Goal: Transaction & Acquisition: Purchase product/service

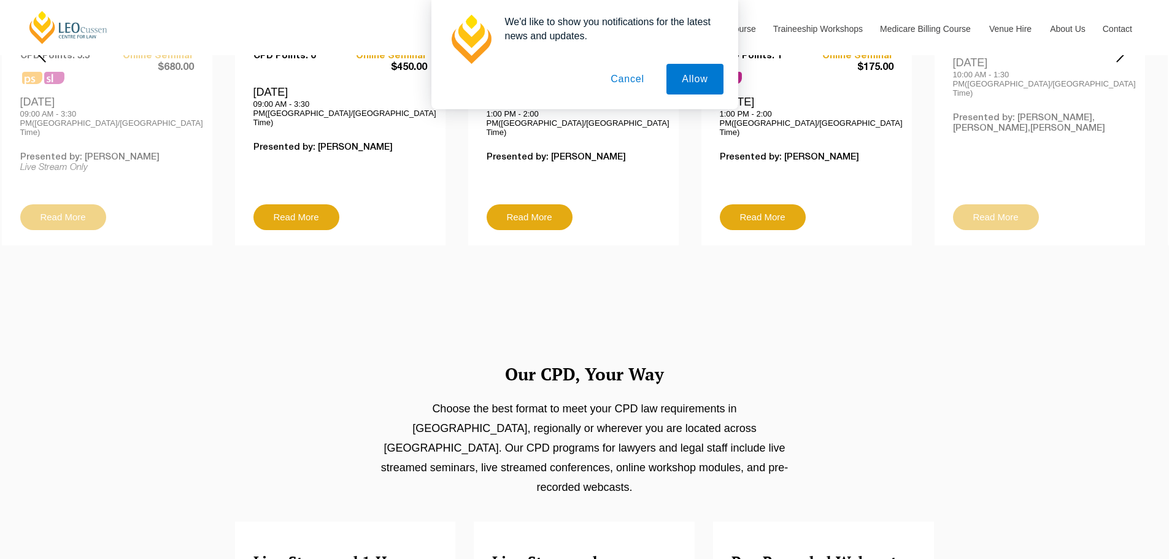
scroll to position [614, 0]
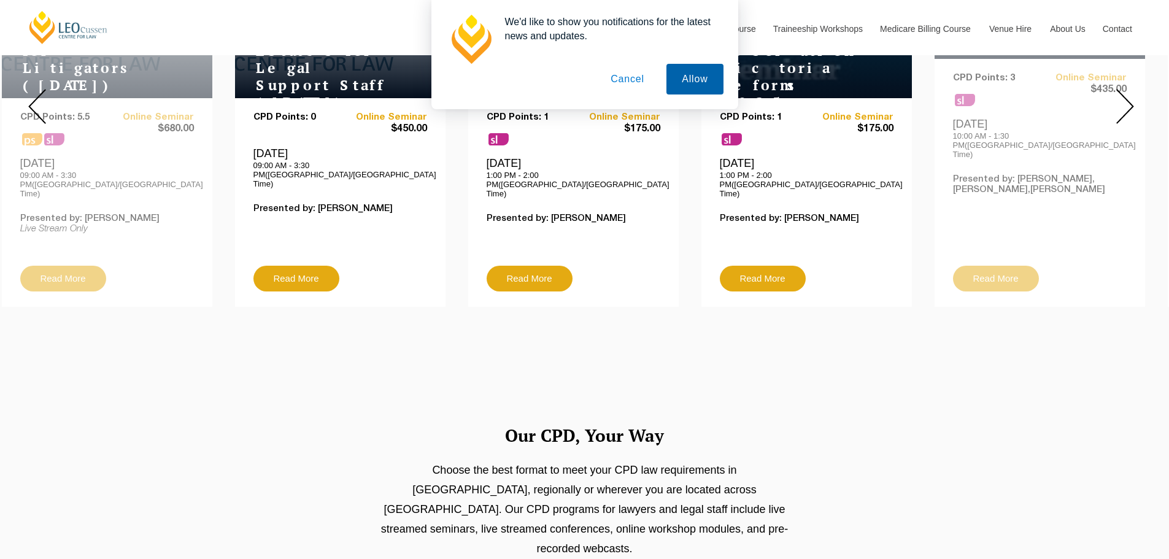
click at [676, 84] on button "Allow" at bounding box center [695, 79] width 56 height 31
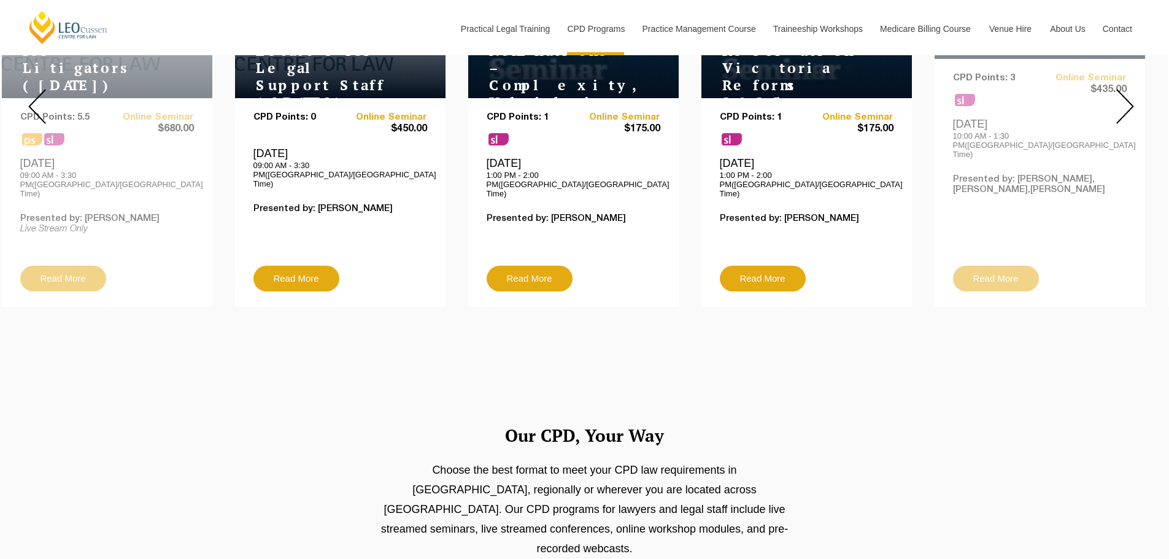
click at [1131, 93] on img at bounding box center [1126, 106] width 18 height 35
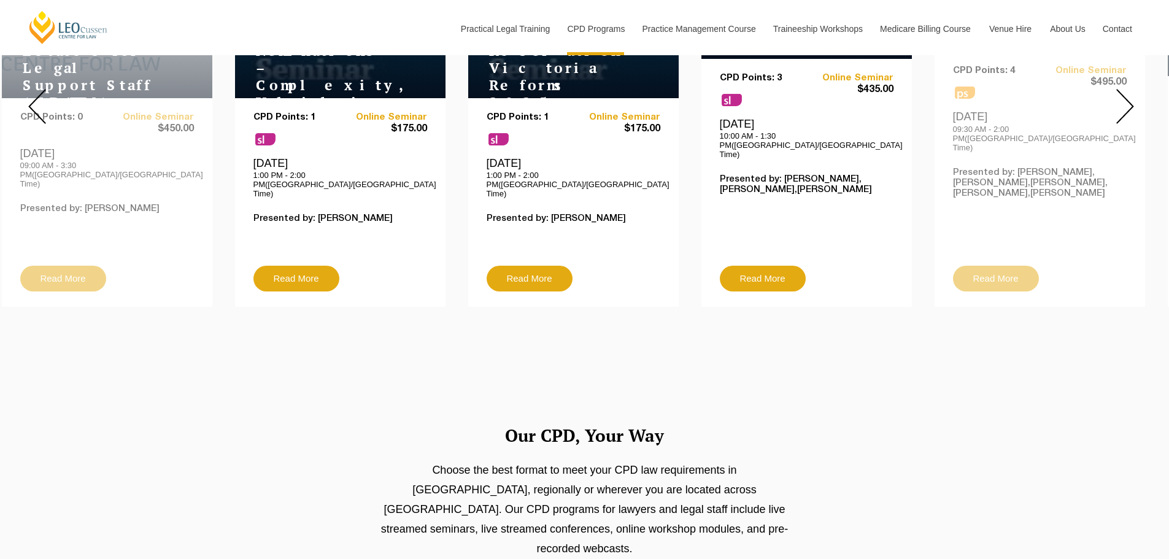
scroll to position [491, 0]
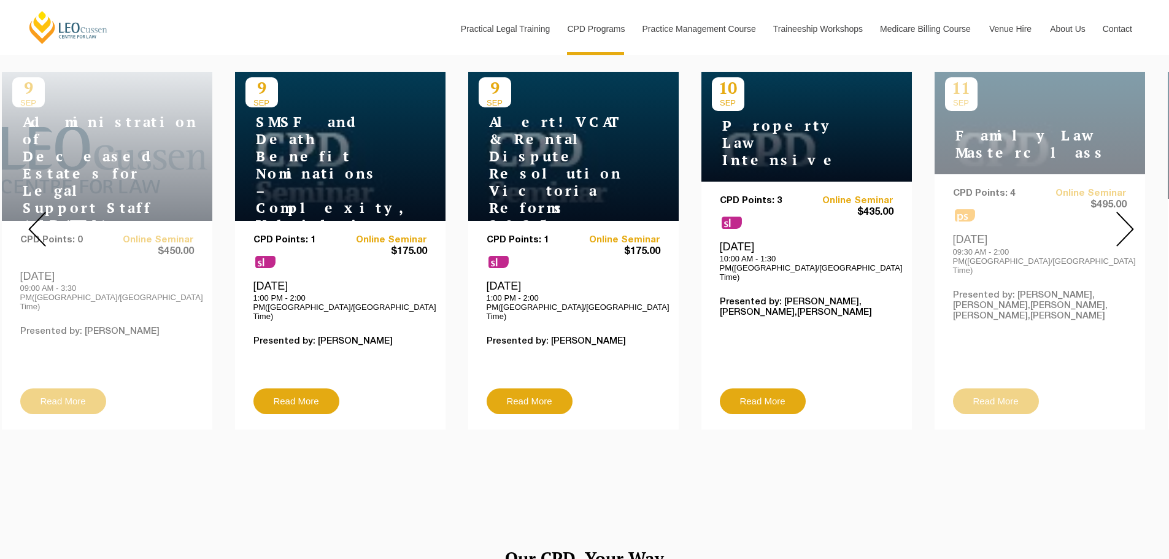
click at [1123, 217] on img at bounding box center [1126, 229] width 18 height 35
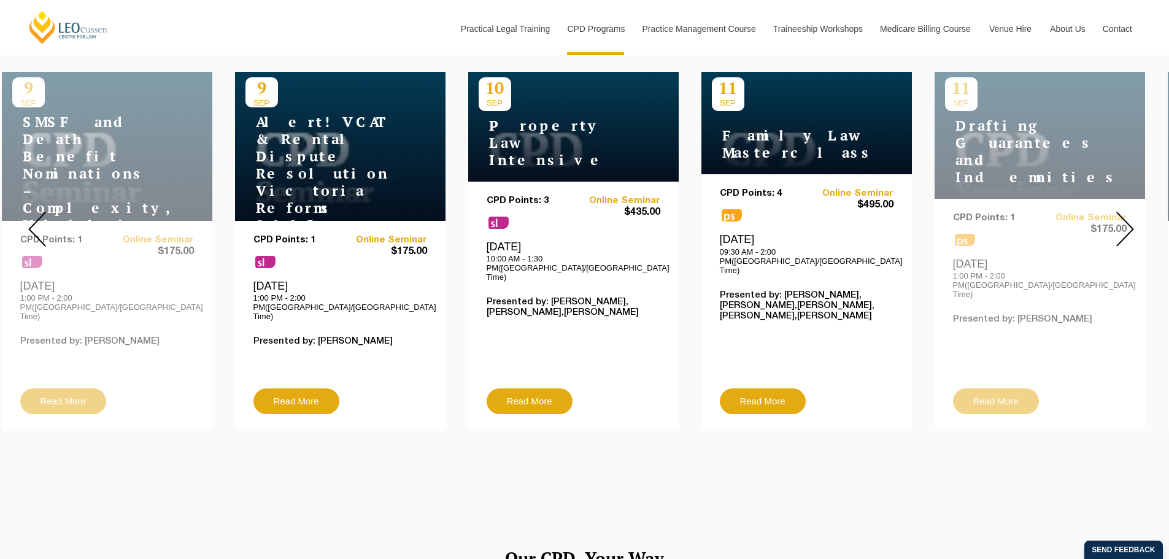
click at [1123, 217] on img at bounding box center [1126, 229] width 18 height 35
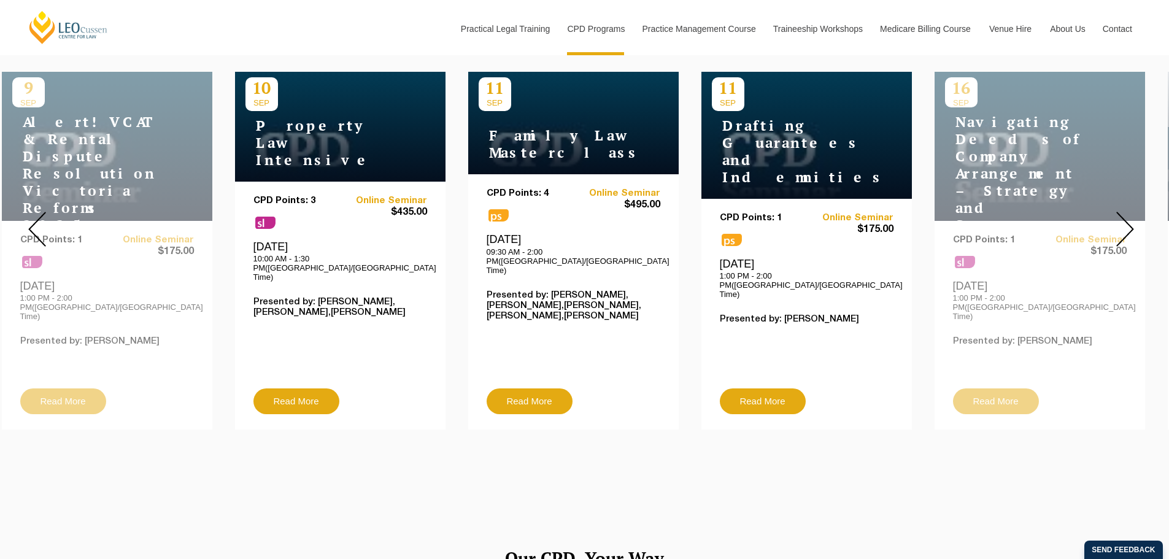
click at [1123, 217] on img at bounding box center [1126, 229] width 18 height 35
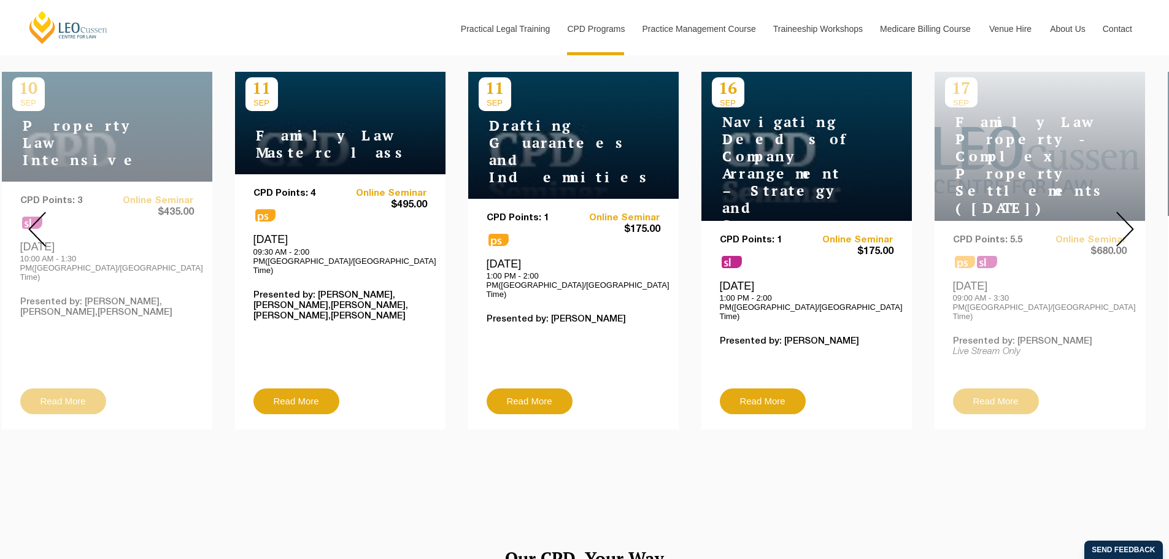
click at [1123, 217] on img at bounding box center [1126, 229] width 18 height 35
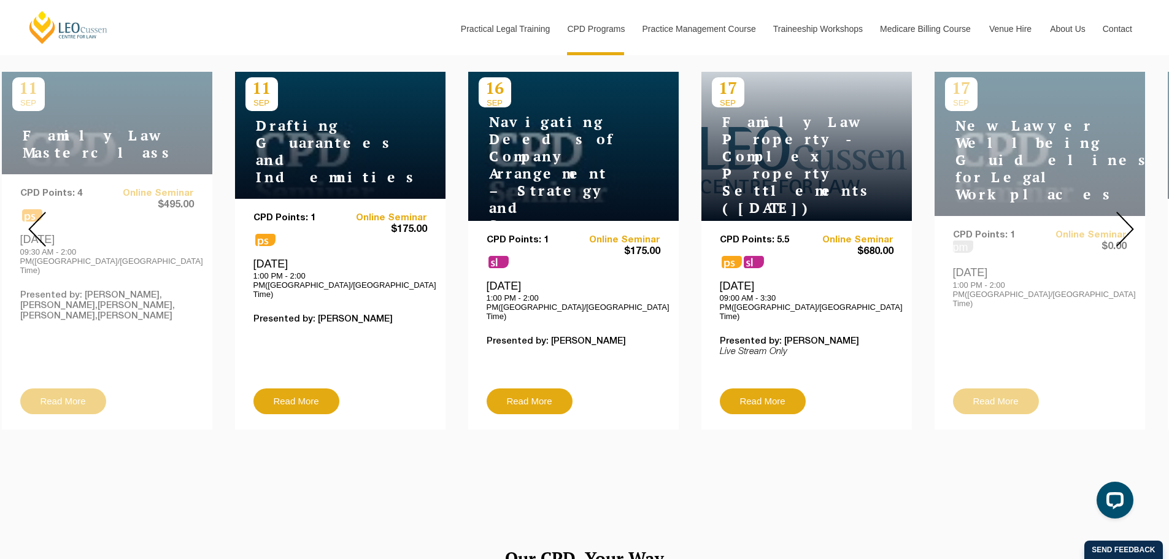
scroll to position [0, 0]
click at [1123, 217] on img at bounding box center [1126, 229] width 18 height 35
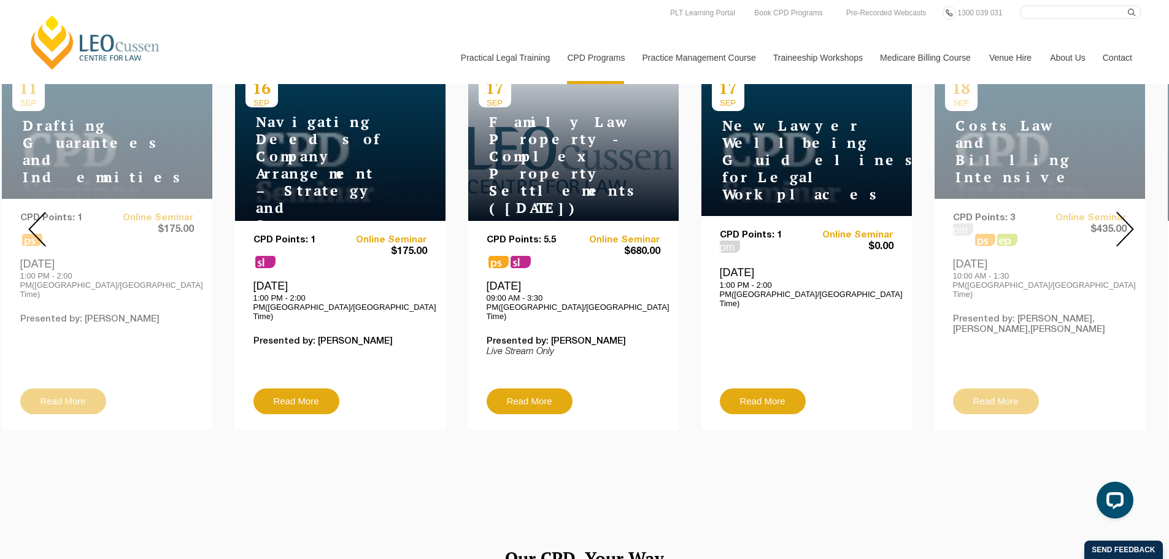
click at [1124, 226] on img at bounding box center [1126, 229] width 18 height 35
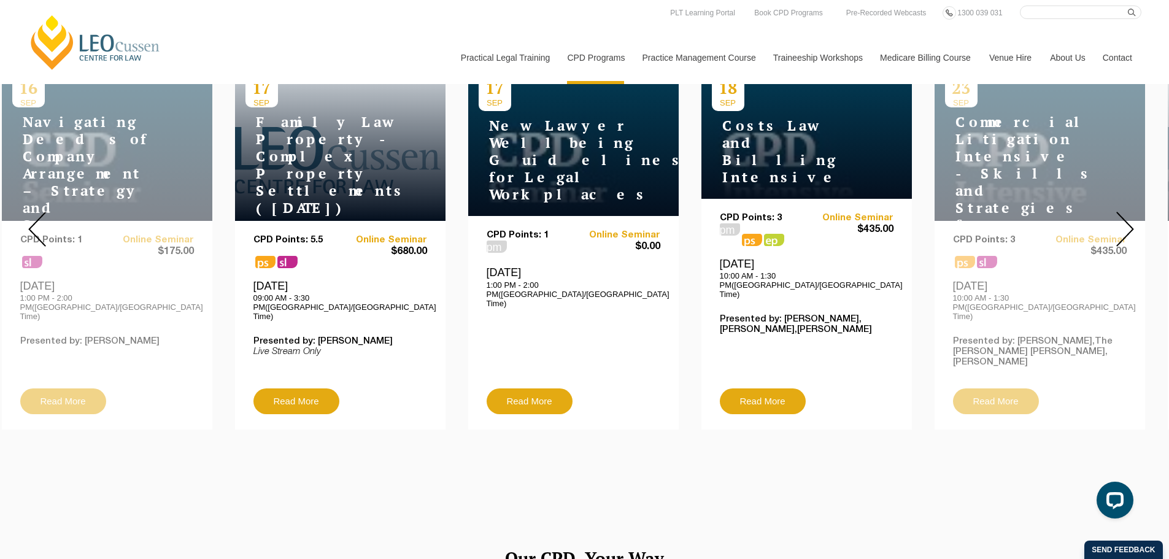
click at [1124, 225] on img at bounding box center [1126, 229] width 18 height 35
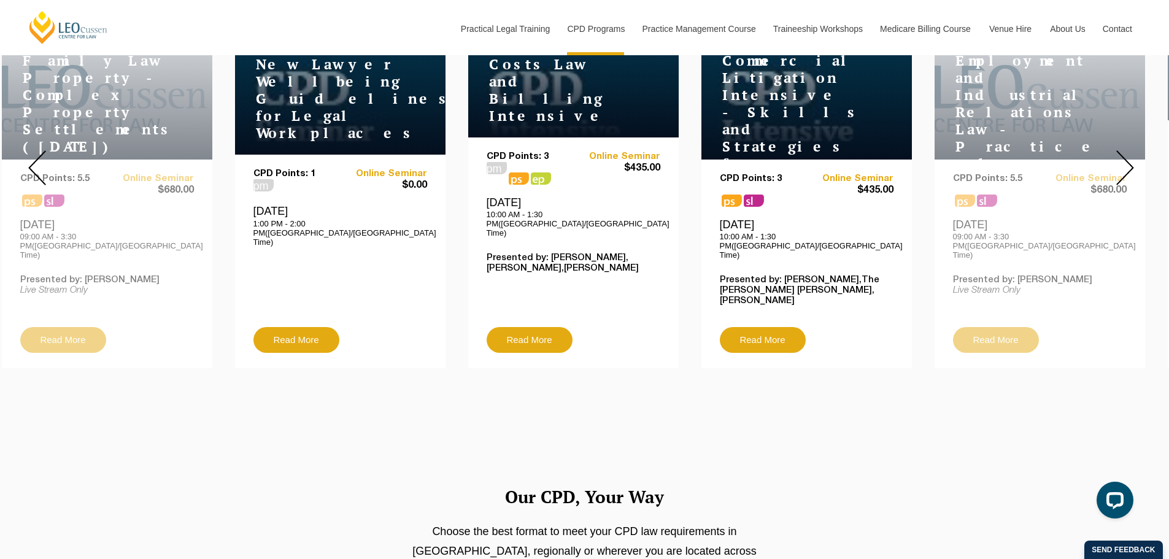
scroll to position [491, 0]
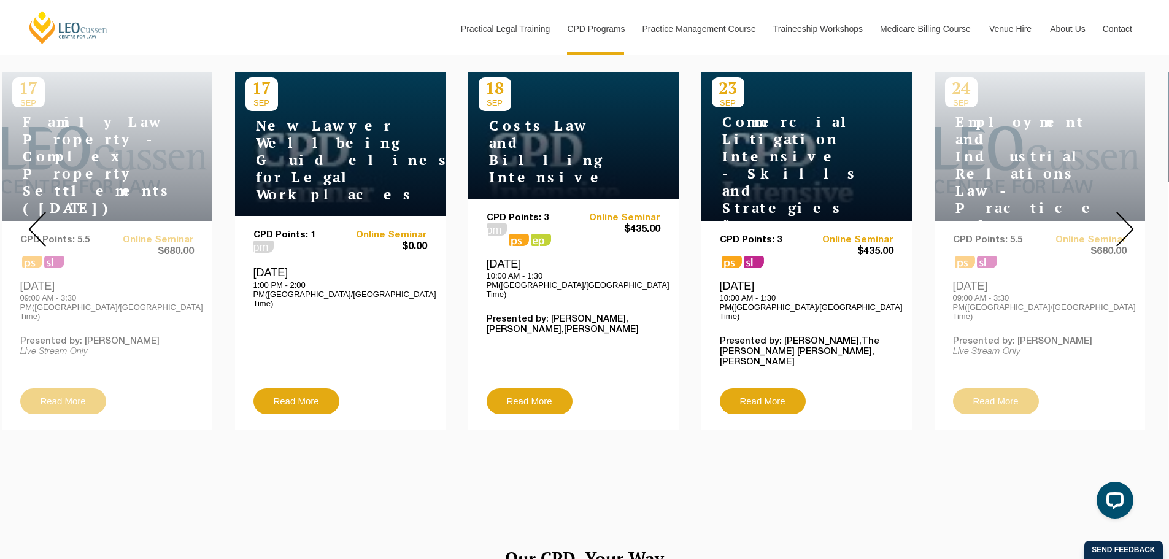
click at [1125, 212] on img at bounding box center [1126, 229] width 18 height 35
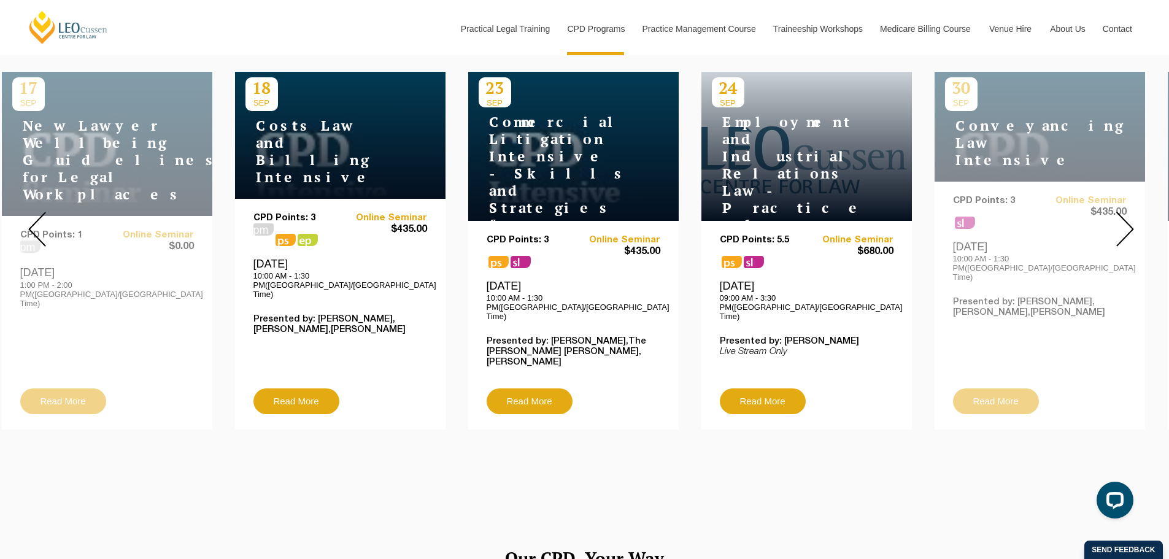
click at [1128, 221] on img at bounding box center [1126, 229] width 18 height 35
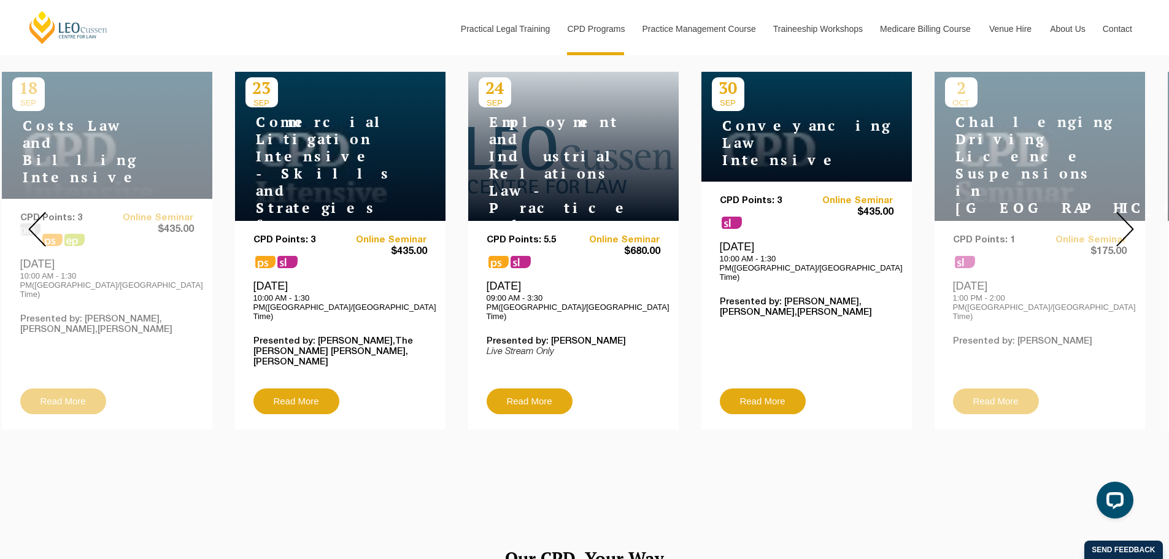
click at [1128, 221] on img at bounding box center [1126, 229] width 18 height 35
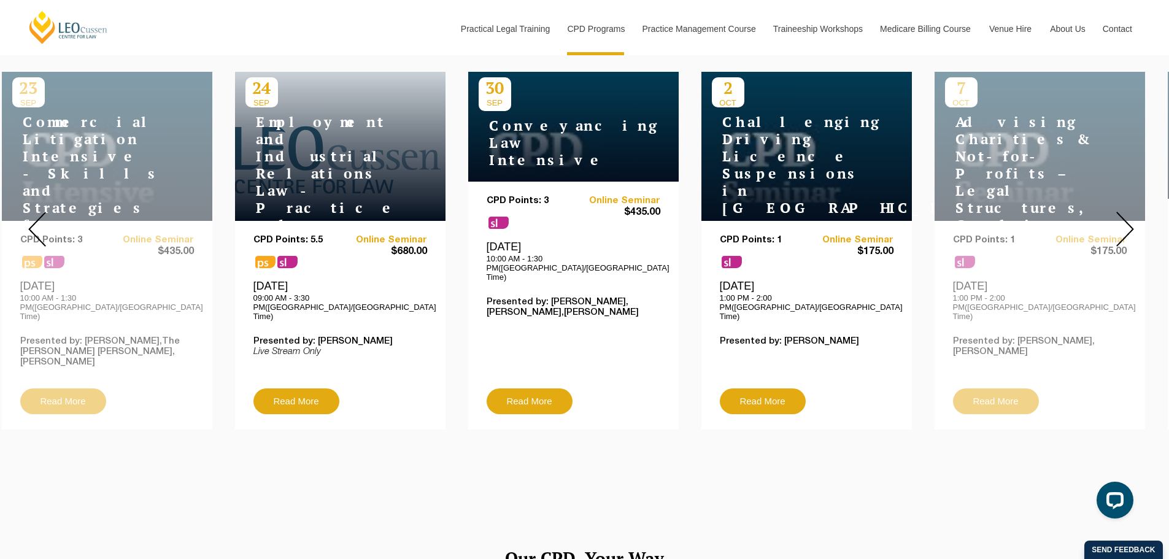
click at [1128, 221] on img at bounding box center [1126, 229] width 18 height 35
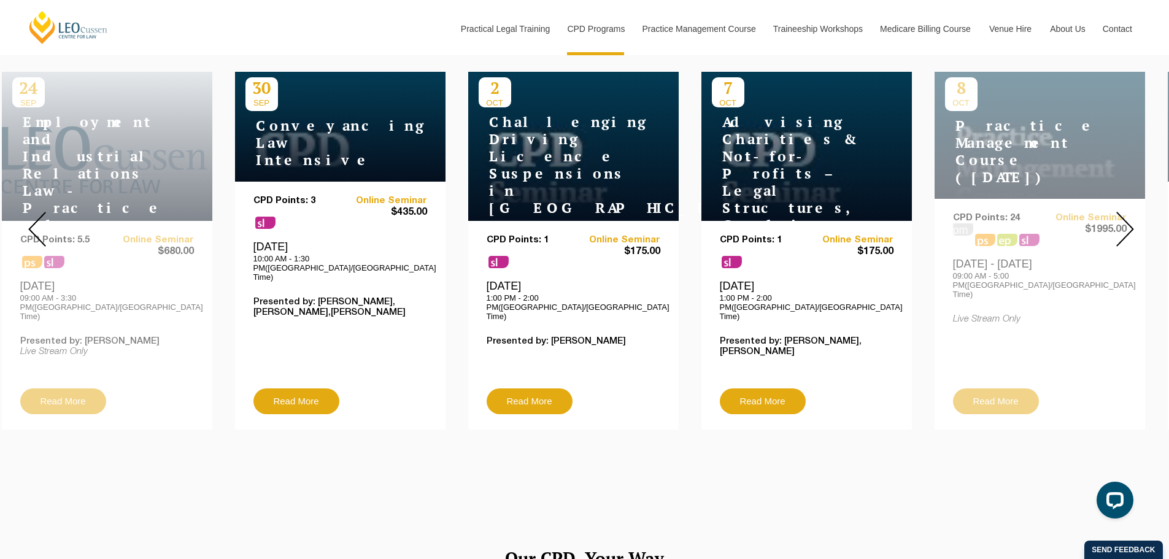
click at [1128, 221] on img at bounding box center [1126, 229] width 18 height 35
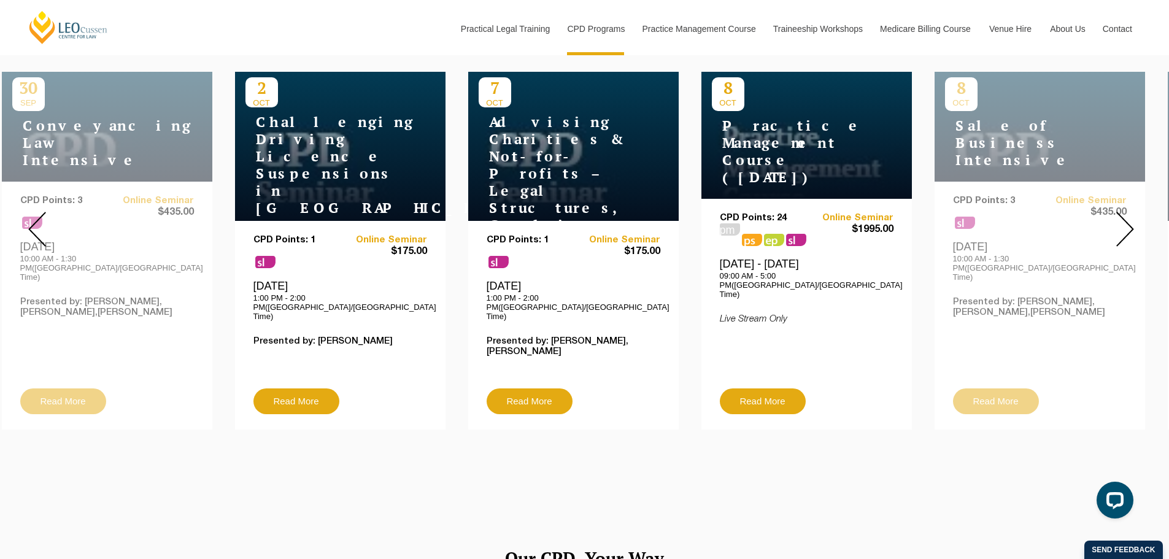
click at [1128, 221] on img at bounding box center [1126, 229] width 18 height 35
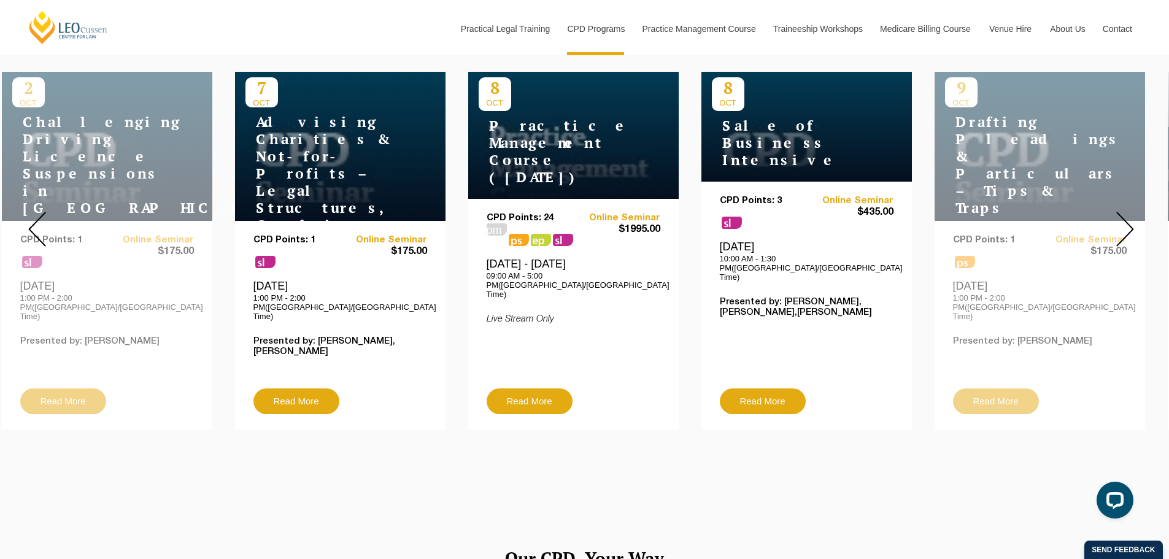
click at [1128, 221] on img at bounding box center [1126, 229] width 18 height 35
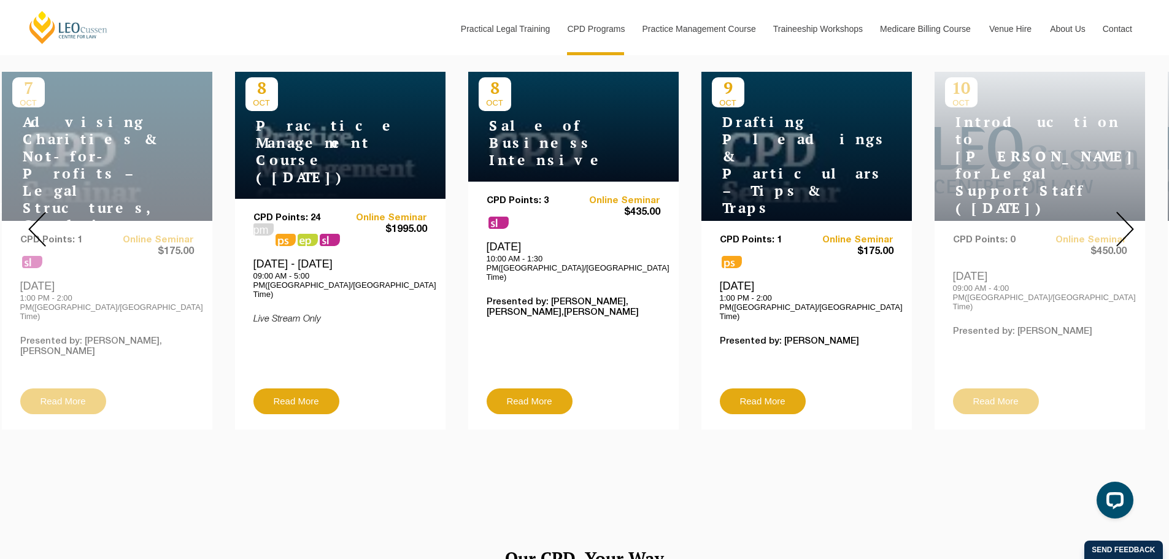
click at [1128, 221] on img at bounding box center [1126, 229] width 18 height 35
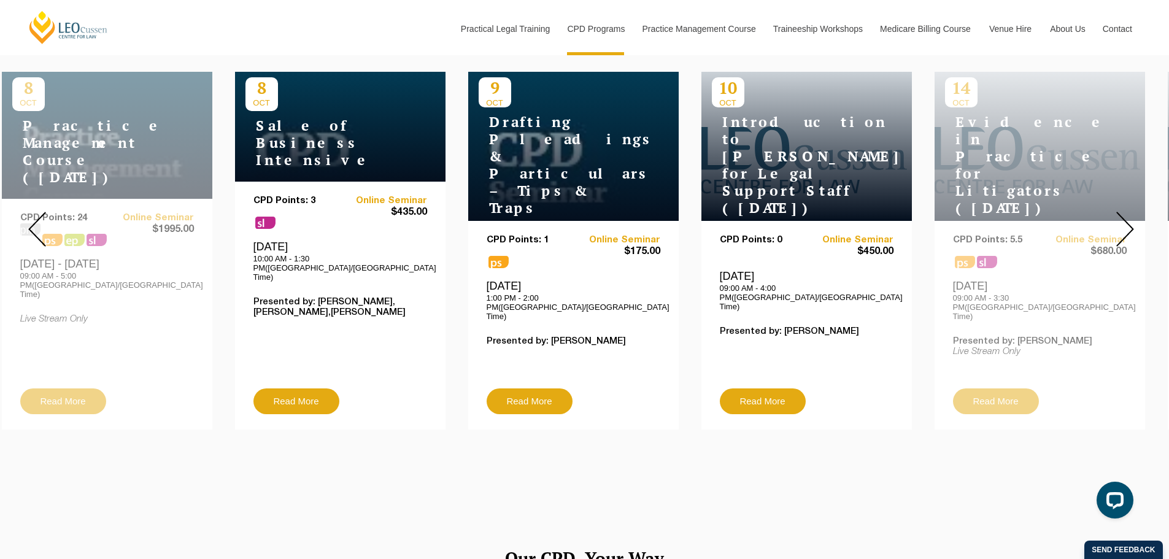
click at [1125, 223] on img at bounding box center [1126, 229] width 18 height 35
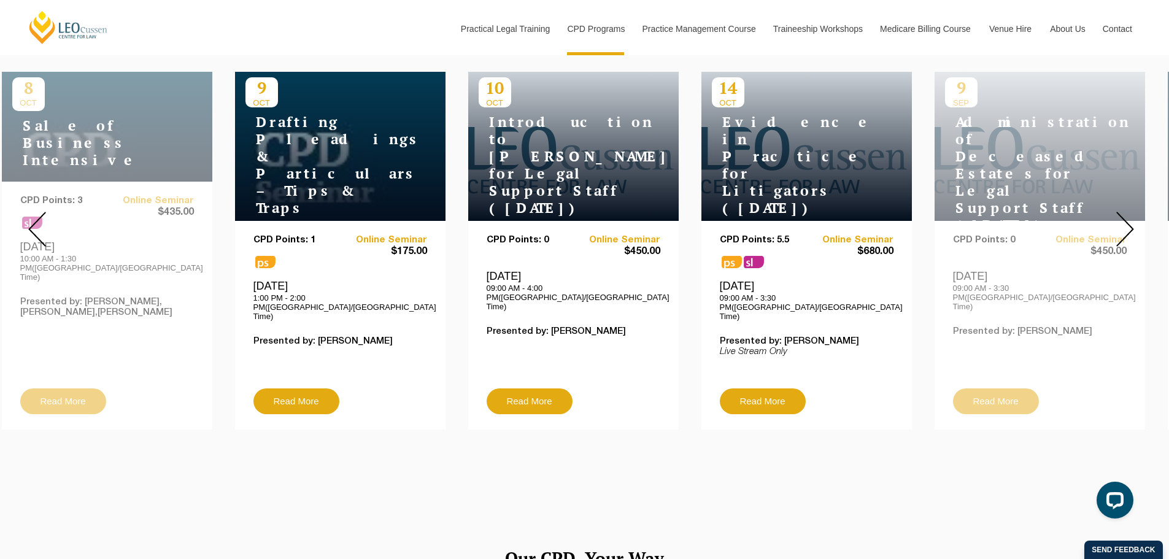
click at [1129, 220] on img at bounding box center [1126, 229] width 18 height 35
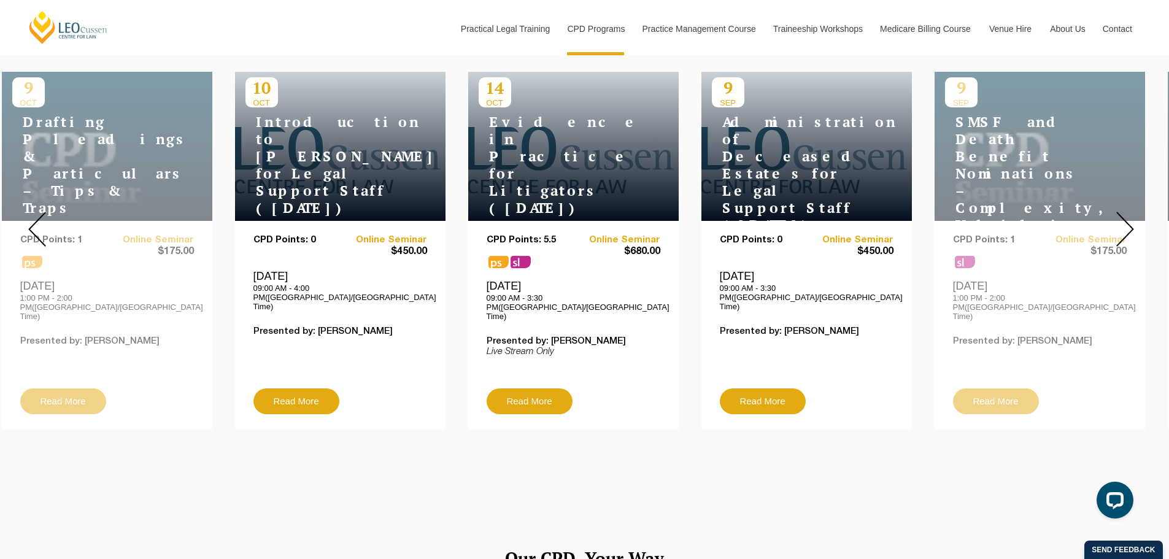
click at [1129, 220] on img at bounding box center [1126, 229] width 18 height 35
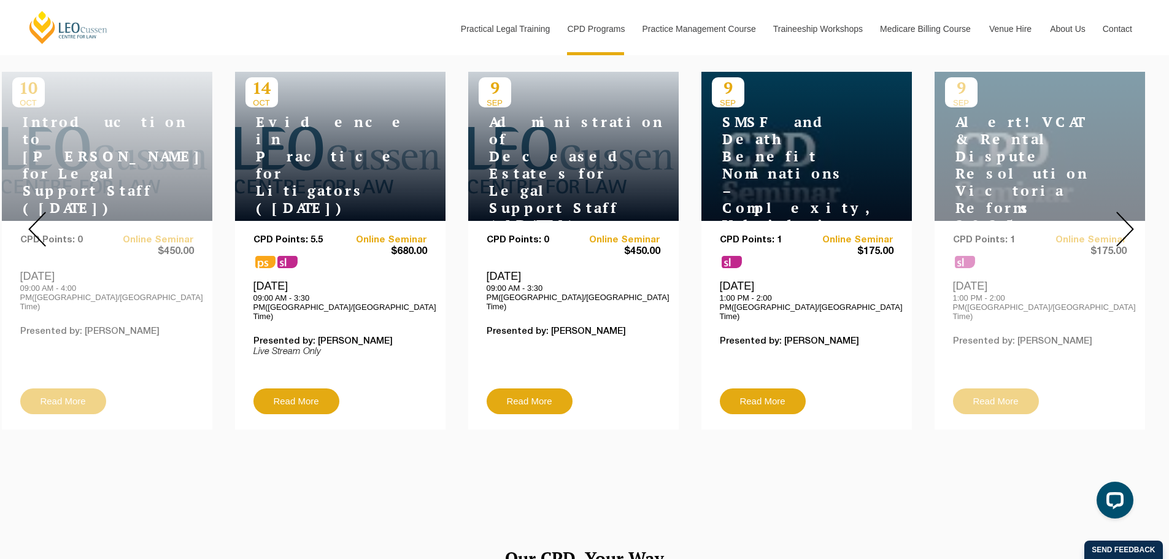
click at [1129, 220] on img at bounding box center [1126, 229] width 18 height 35
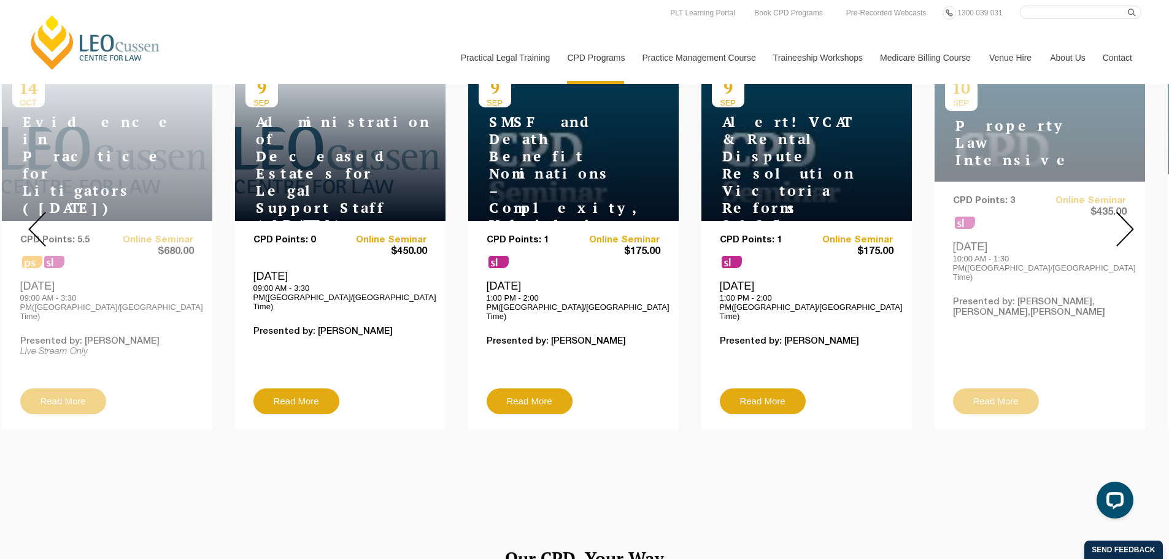
click at [1125, 222] on img at bounding box center [1126, 229] width 18 height 35
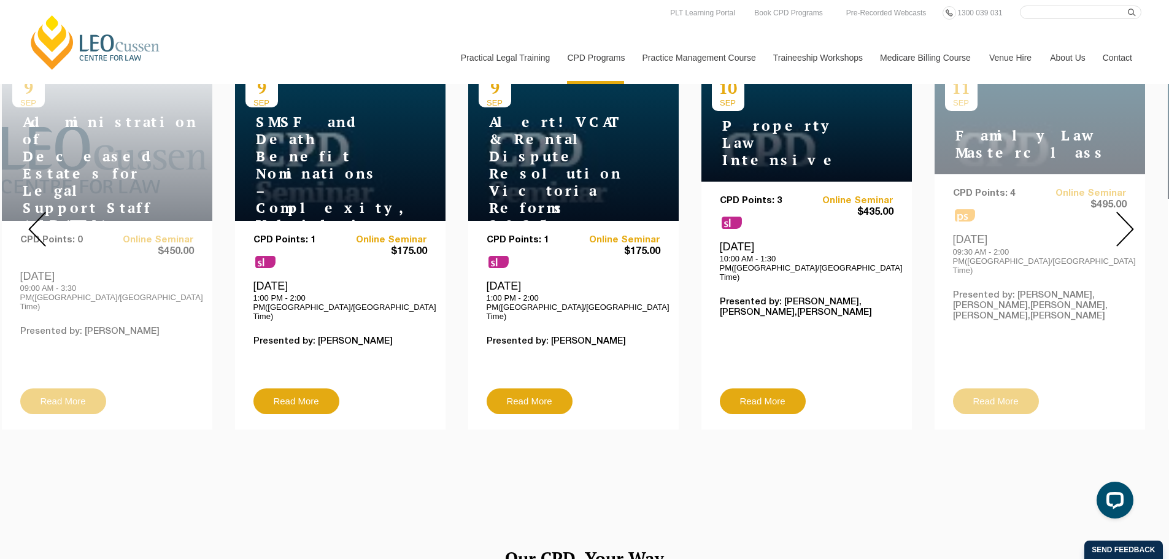
click at [1125, 222] on img at bounding box center [1126, 229] width 18 height 35
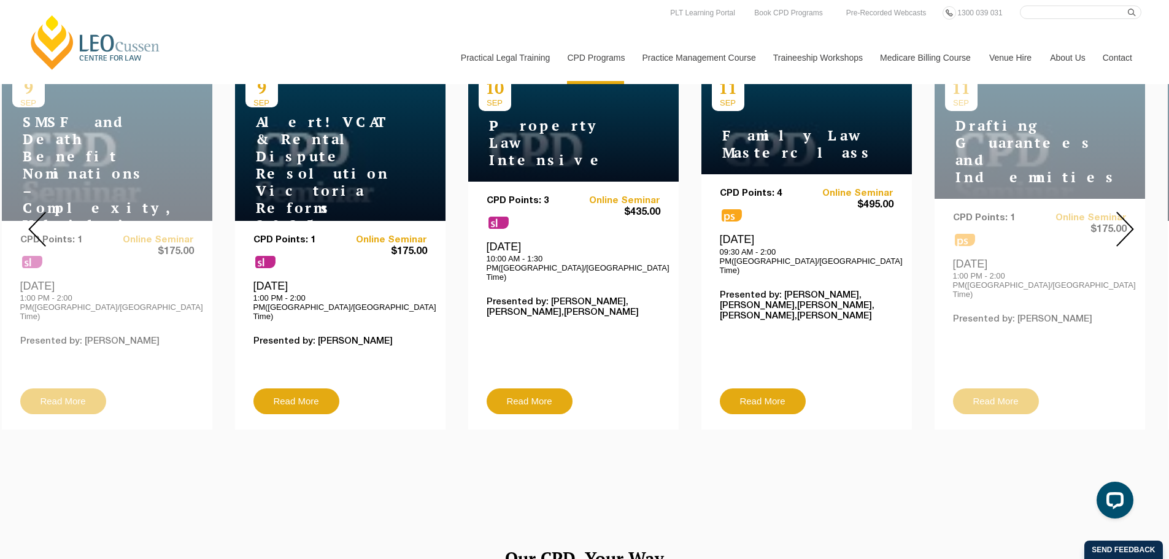
click at [1125, 222] on img at bounding box center [1126, 229] width 18 height 35
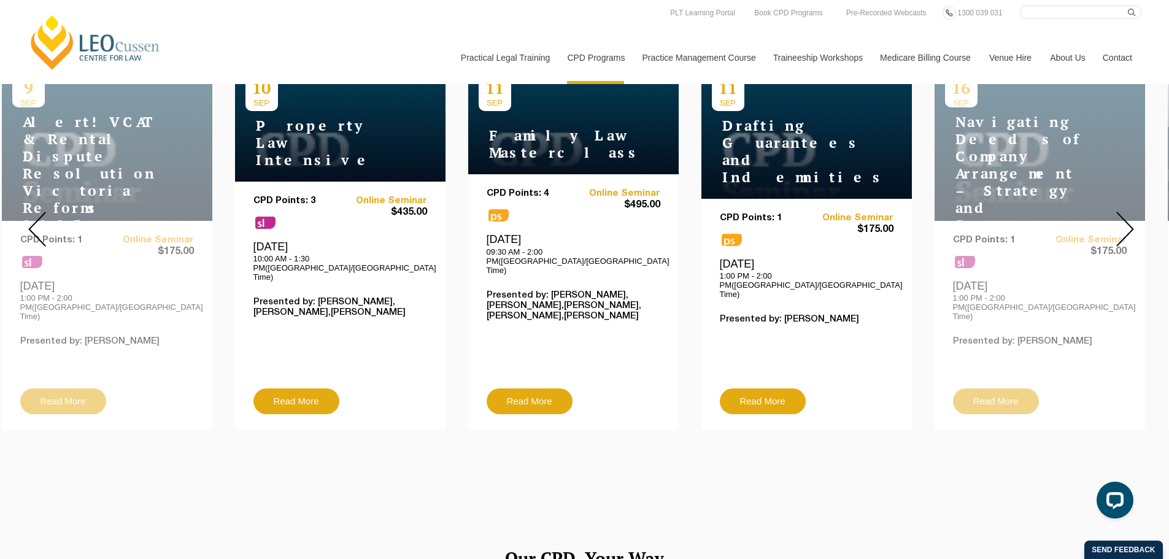
click at [1128, 217] on img at bounding box center [1126, 229] width 18 height 35
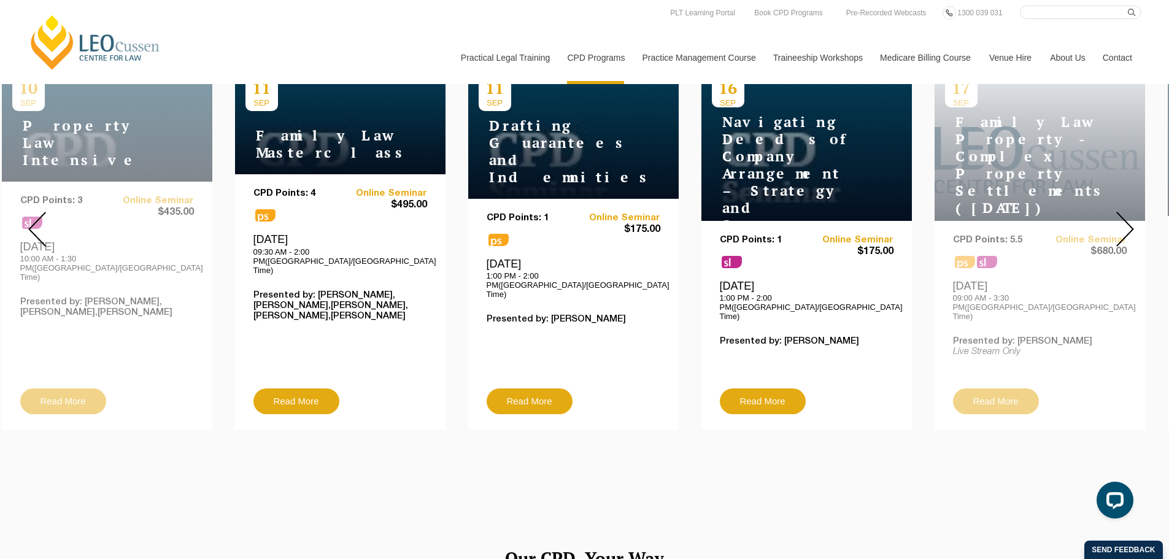
click at [1121, 212] on img at bounding box center [1126, 229] width 18 height 35
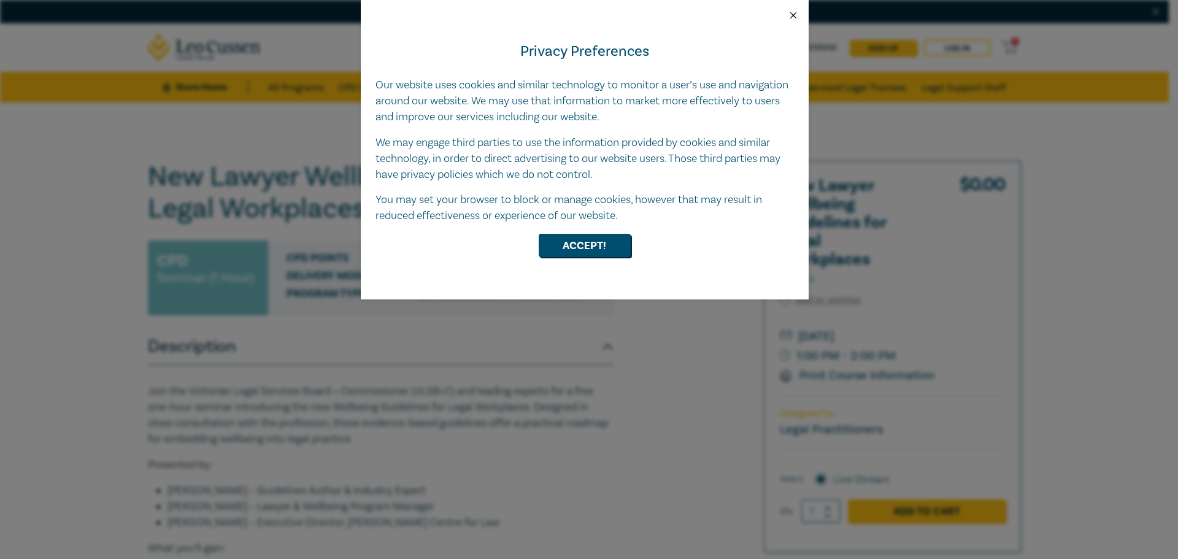
click at [789, 16] on button "Close" at bounding box center [793, 15] width 11 height 11
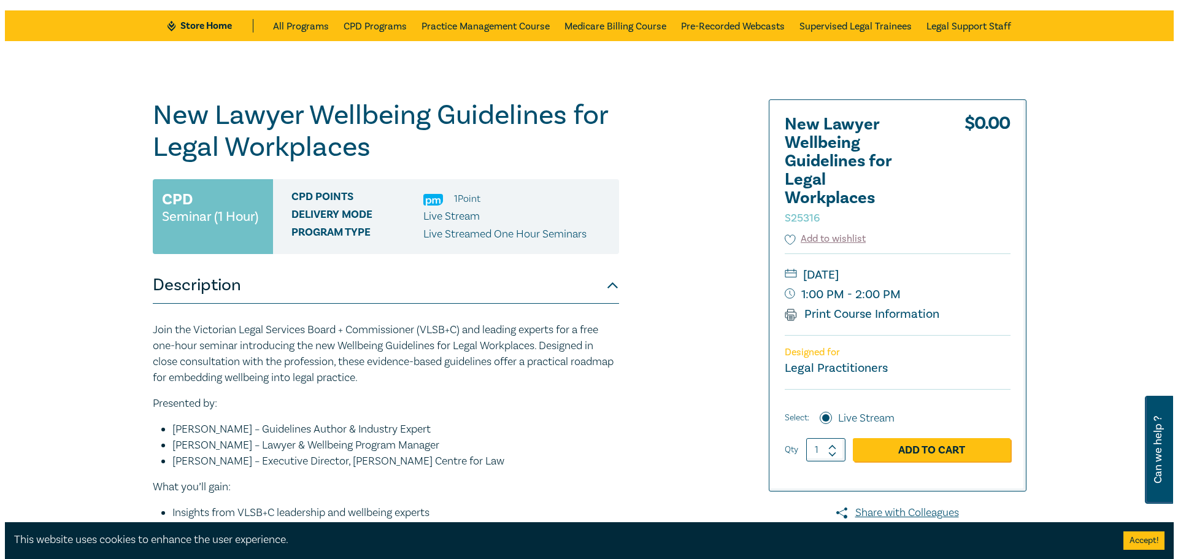
scroll to position [123, 0]
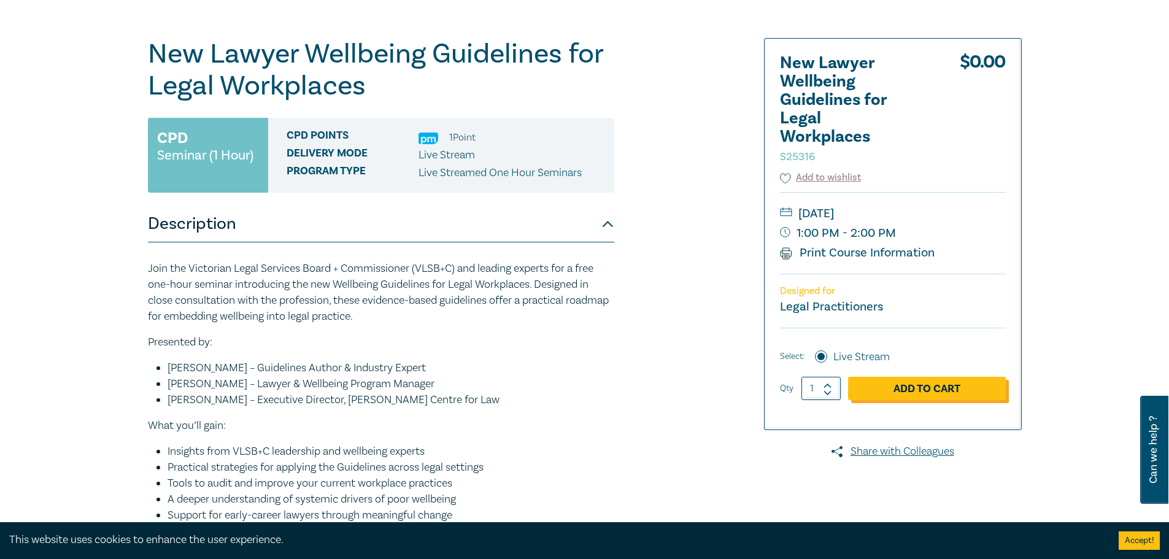
click at [900, 384] on link "Add to Cart" at bounding box center [927, 388] width 158 height 23
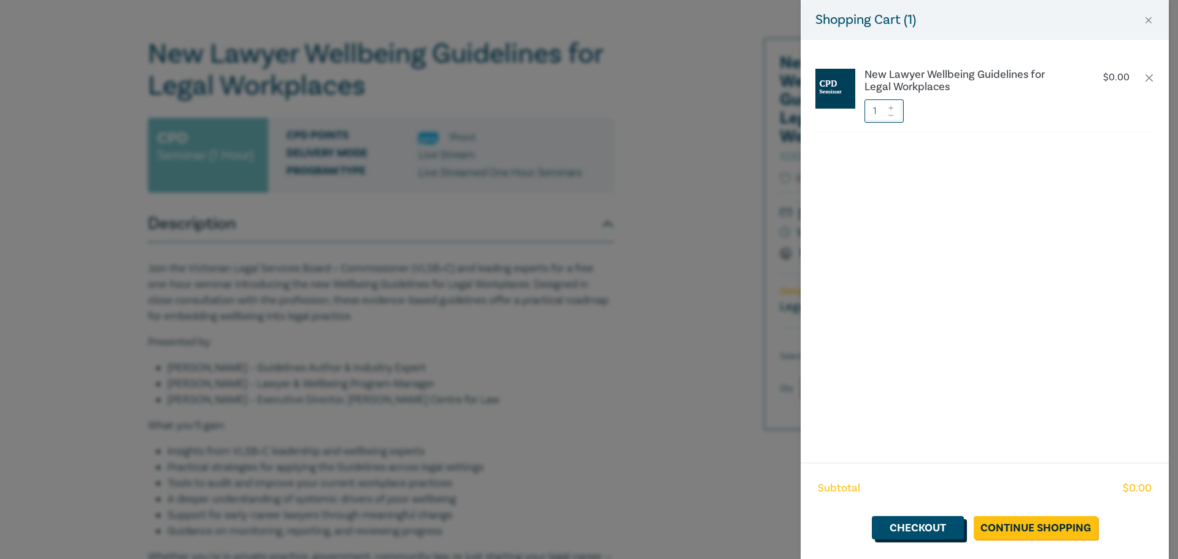
click at [948, 533] on link "Checkout" at bounding box center [918, 527] width 92 height 23
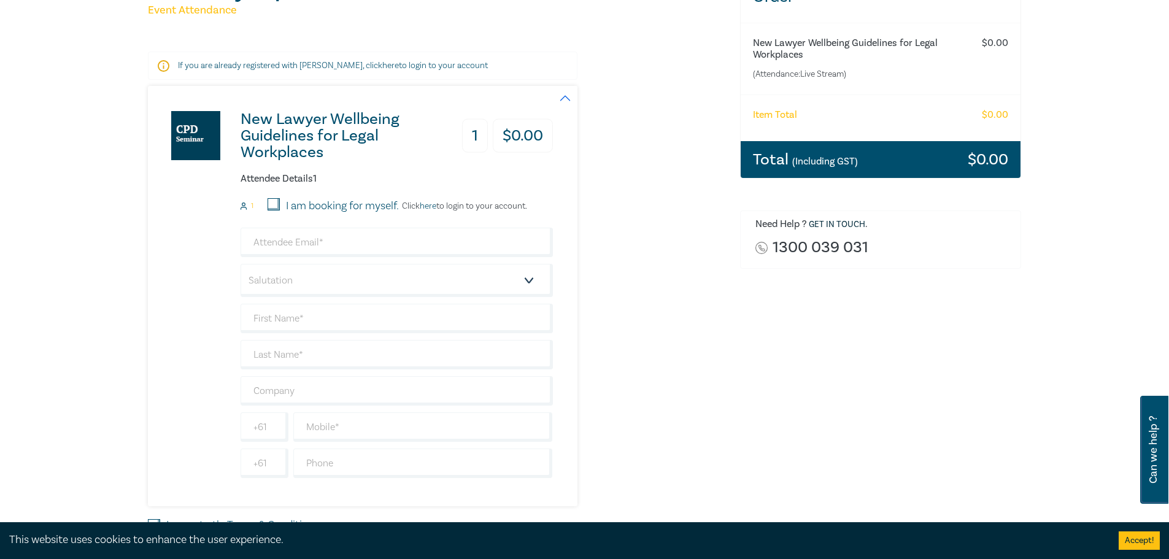
scroll to position [246, 0]
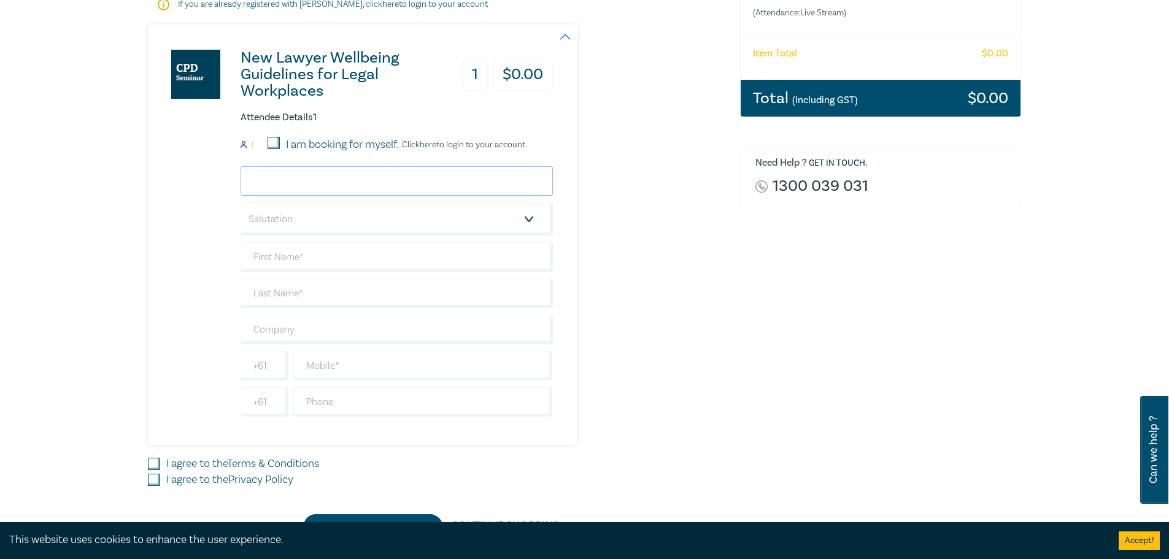
click at [426, 191] on input "email" at bounding box center [397, 180] width 312 height 29
type input "cindyd@gelawyers.com.au"
click at [347, 246] on input "text" at bounding box center [397, 256] width 312 height 29
type input "Cindy"
type input "Di"
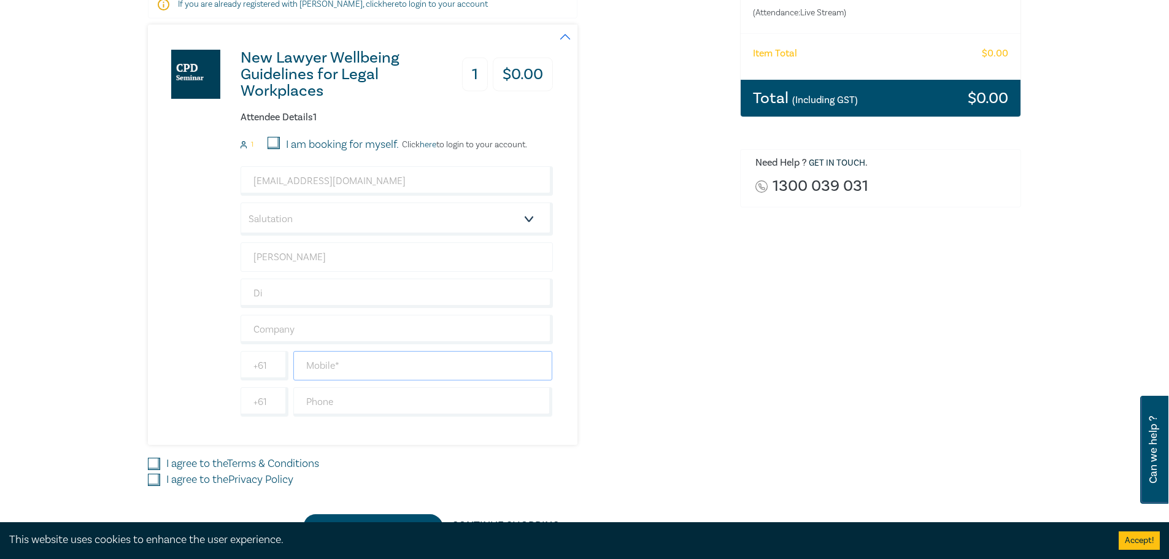
type input "9"
type input "0424392890"
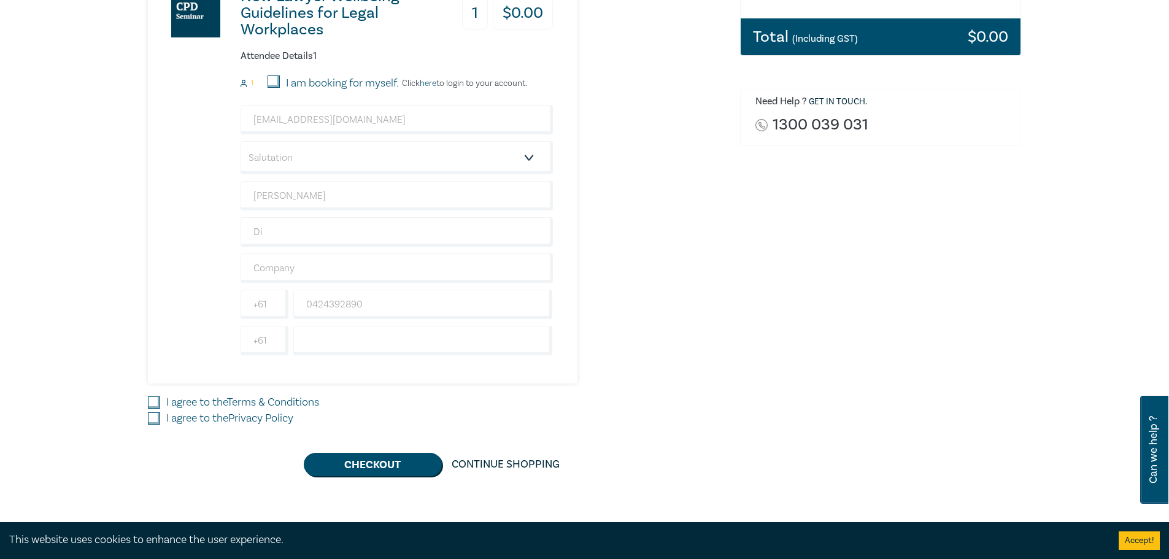
scroll to position [368, 0]
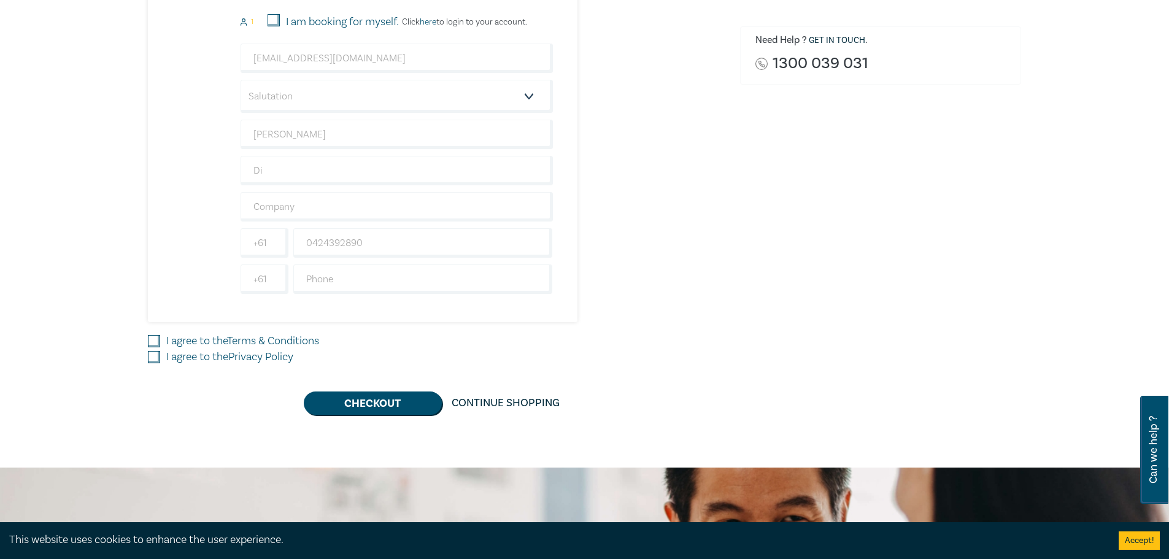
click at [146, 341] on div "Delivery Option Event Attendance If you are already registered with Leo Cussen,…" at bounding box center [437, 101] width 592 height 628
click at [149, 340] on input "I agree to the Terms & Conditions" at bounding box center [154, 341] width 12 height 12
checkbox input "true"
click at [152, 352] on input "I agree to the Privacy Policy" at bounding box center [154, 357] width 12 height 12
checkbox input "true"
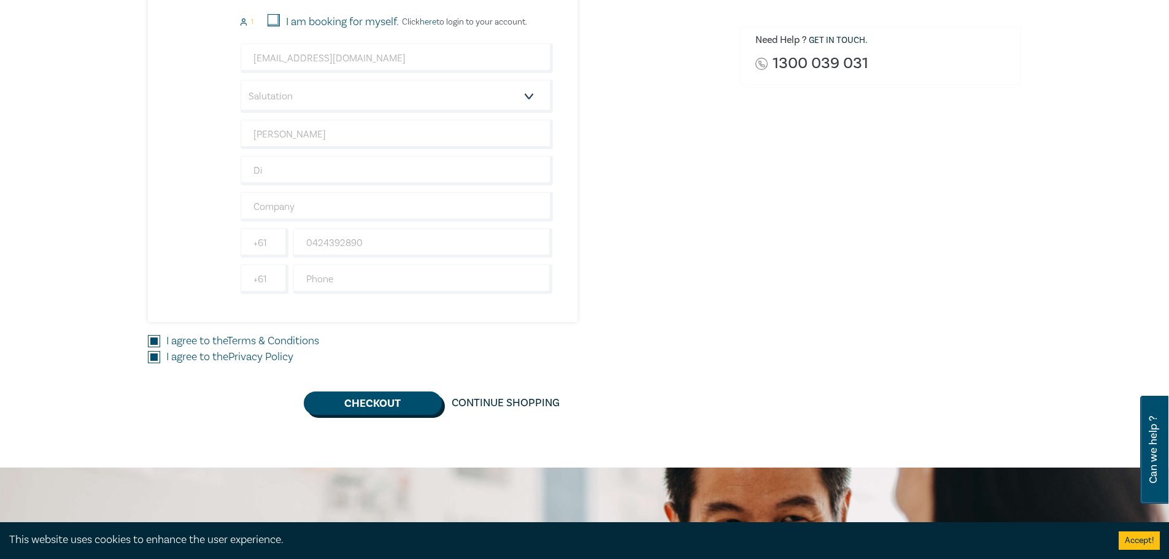
click at [394, 407] on button "Checkout" at bounding box center [373, 403] width 138 height 23
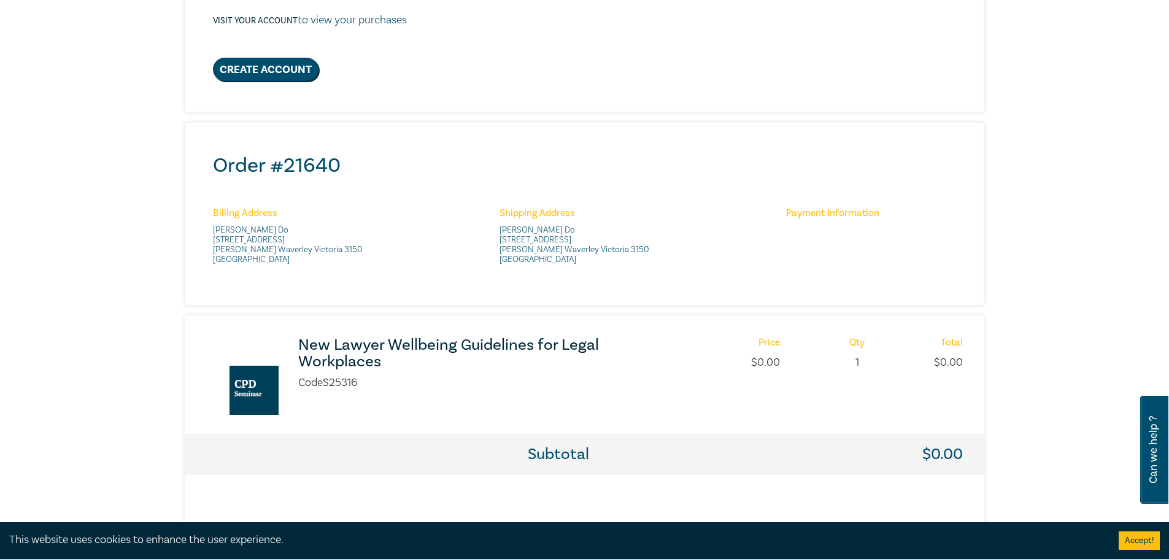
scroll to position [491, 0]
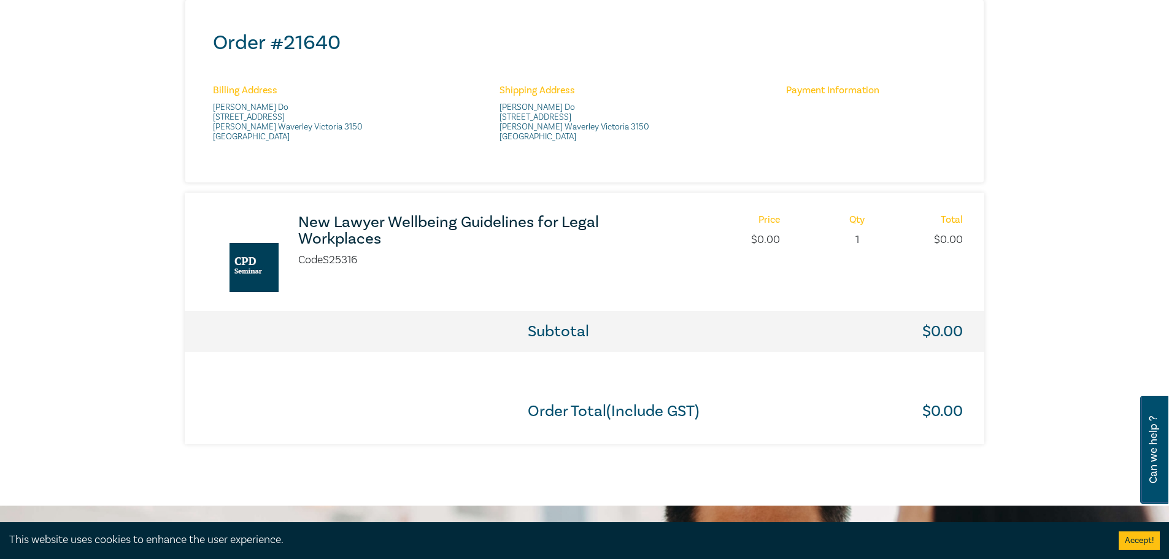
click at [362, 230] on h3 "New Lawyer Wellbeing Guidelines for Legal Workplaces" at bounding box center [460, 230] width 325 height 33
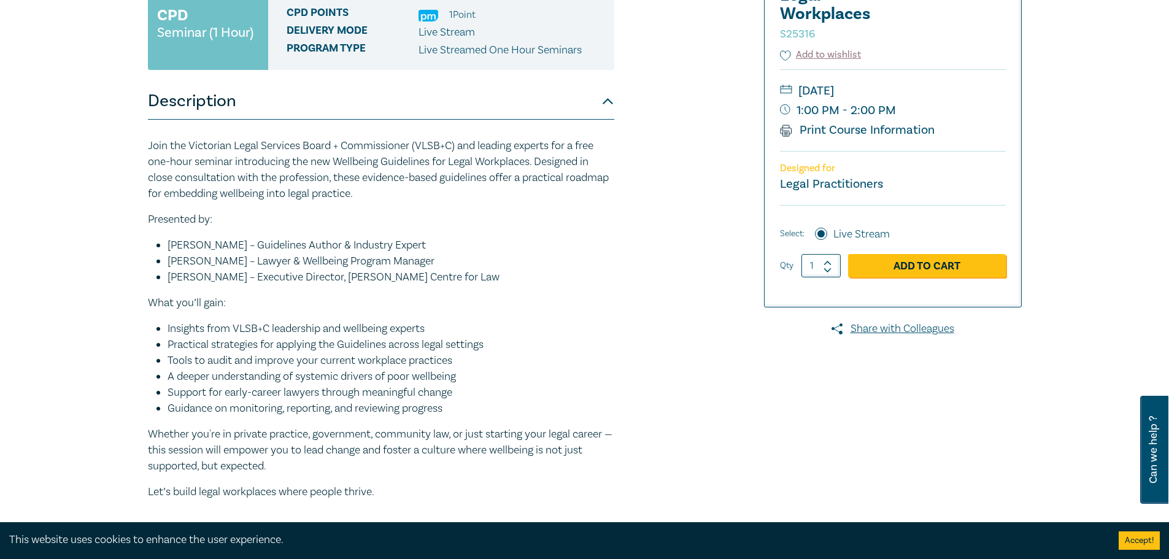
scroll to position [123, 0]
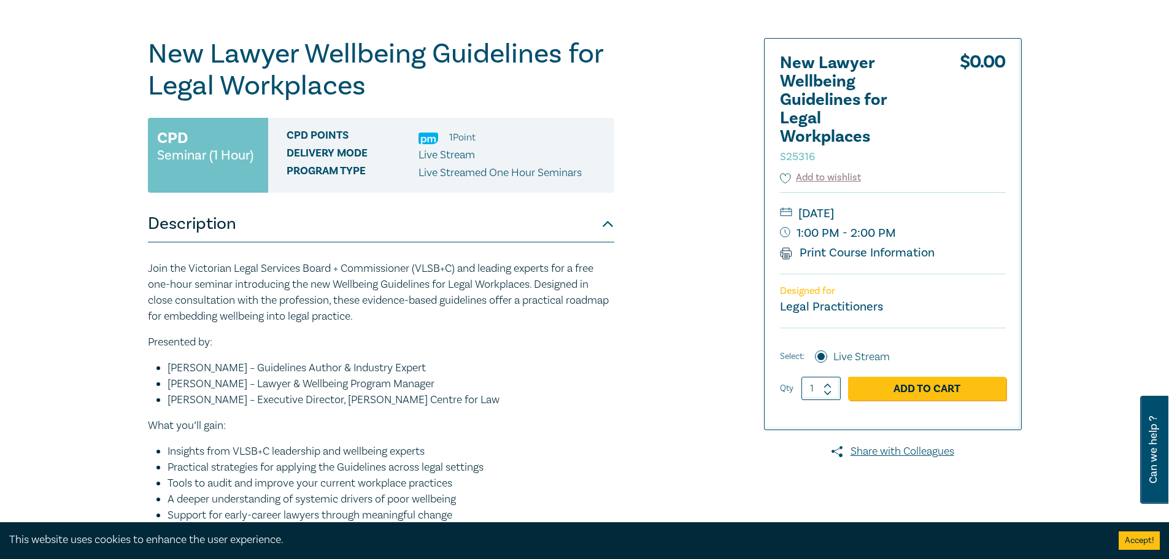
click at [314, 548] on div "This website uses cookies to enhance the user experience. Accept!" at bounding box center [584, 540] width 1169 height 37
